Goal: Check status

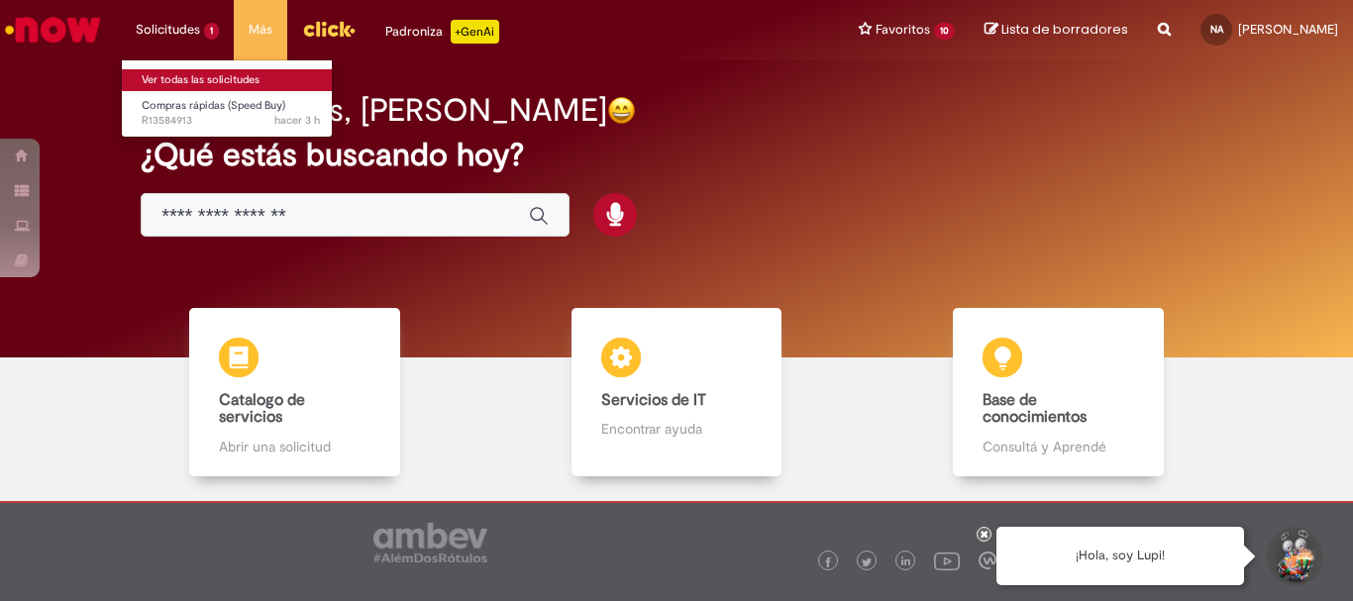
click at [215, 81] on link "Ver todas las solicitudes" at bounding box center [231, 80] width 218 height 22
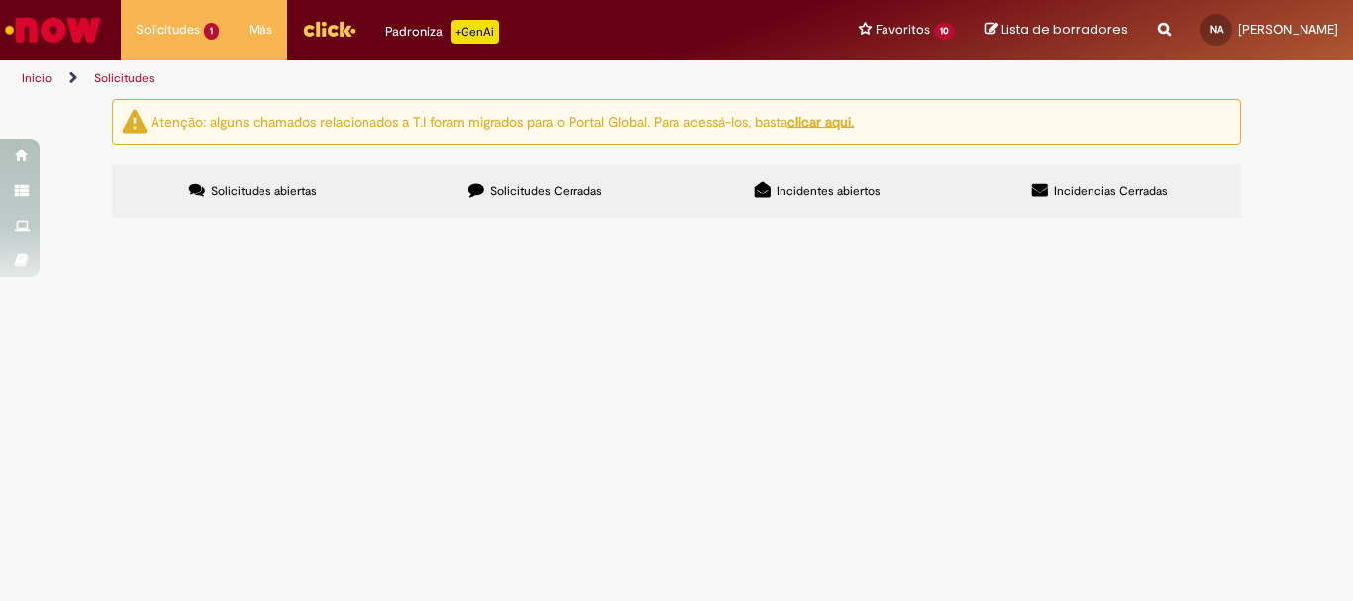
click at [0, 0] on span "R13584913" at bounding box center [0, 0] width 0 height 0
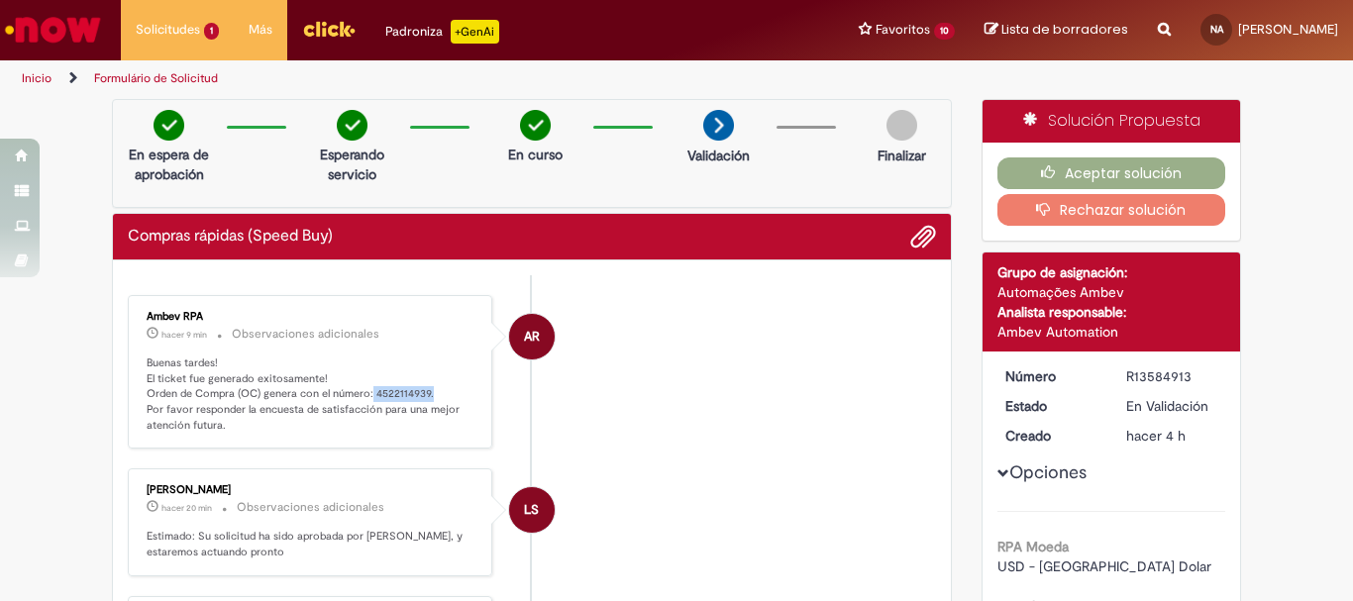
drag, startPoint x: 365, startPoint y: 392, endPoint x: 427, endPoint y: 389, distance: 61.5
click at [427, 389] on p "Buenas tardes! El ticket fue generado exitosamente! Orden de Compra (OC) genera…" at bounding box center [312, 395] width 330 height 78
copy p "4522114939."
click at [1089, 163] on button "Aceptar solución" at bounding box center [1111, 173] width 229 height 32
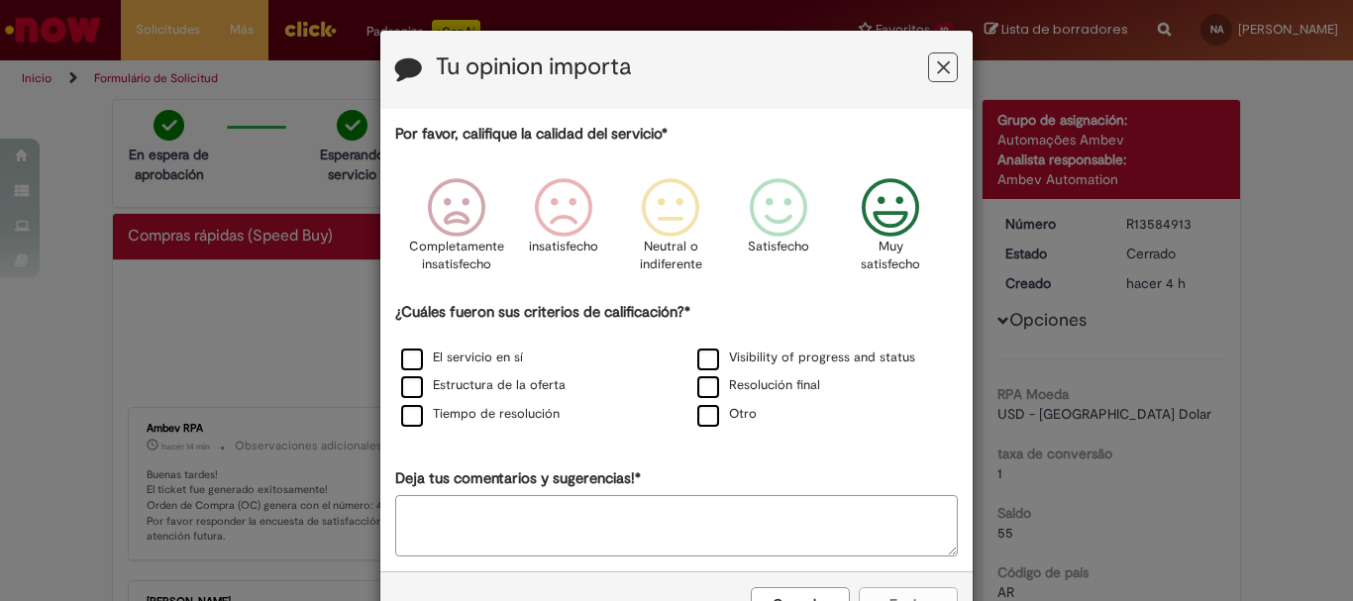
click at [885, 221] on icon "Feedback" at bounding box center [891, 207] width 74 height 59
click at [471, 367] on label "El servicio en sí" at bounding box center [462, 358] width 122 height 19
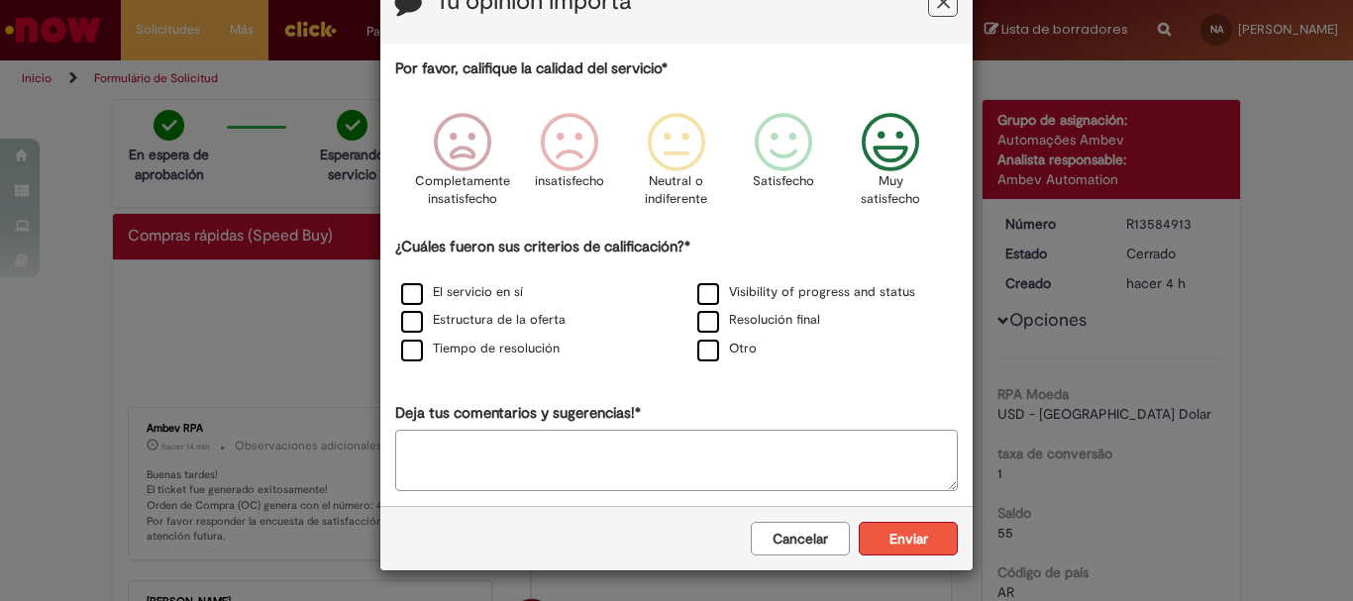
click at [881, 548] on button "Enviar" at bounding box center [908, 539] width 99 height 34
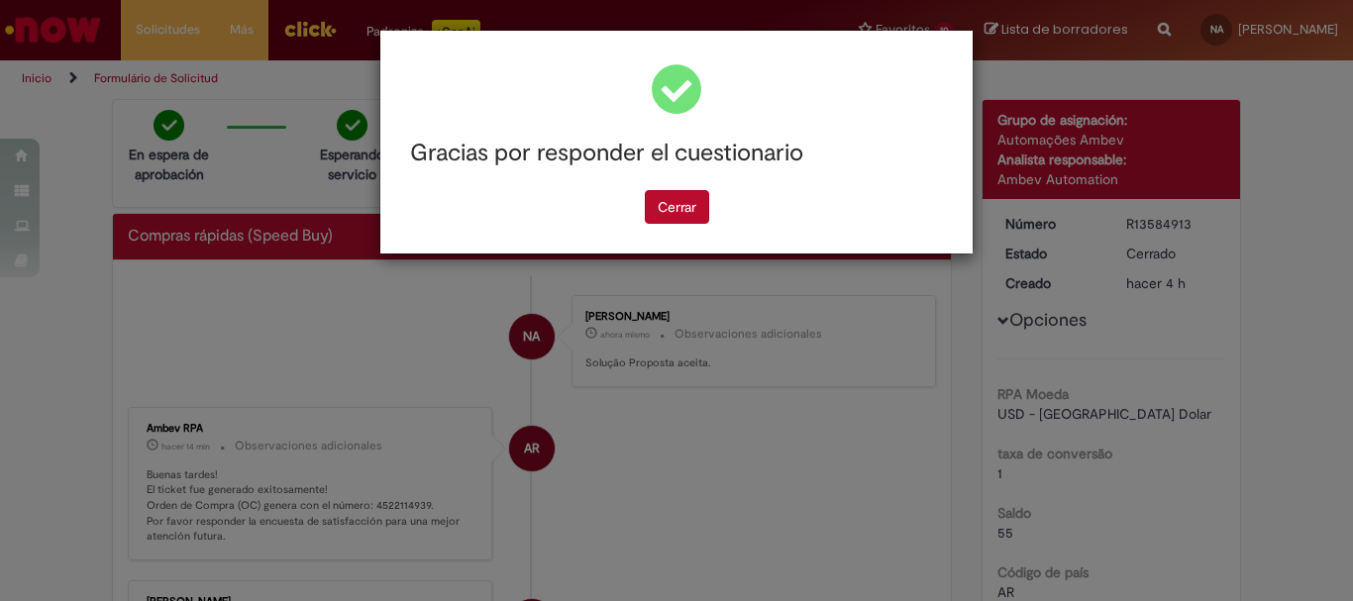
scroll to position [0, 0]
click at [657, 206] on button "Cerrar" at bounding box center [677, 207] width 64 height 34
